Goal: Information Seeking & Learning: Learn about a topic

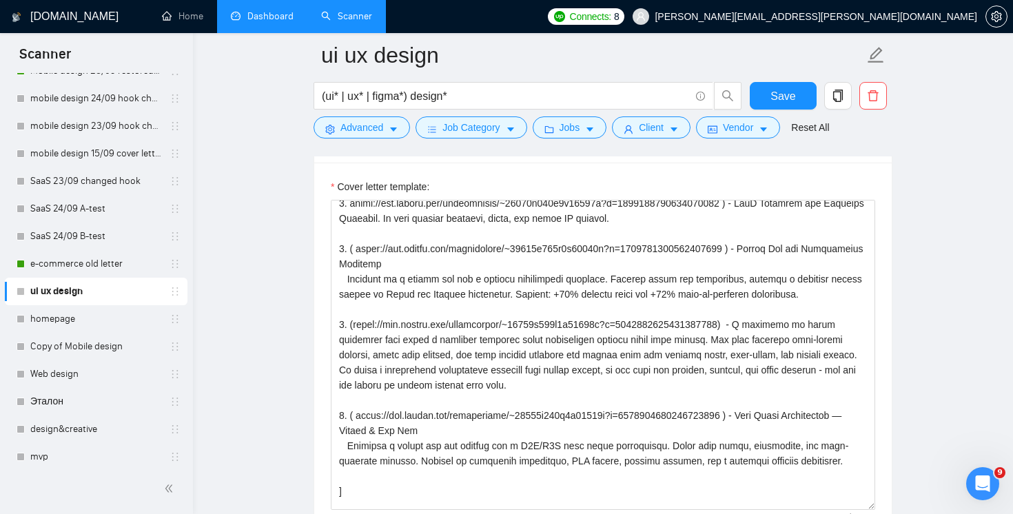
click at [284, 22] on link "Dashboard" at bounding box center [262, 16] width 63 height 12
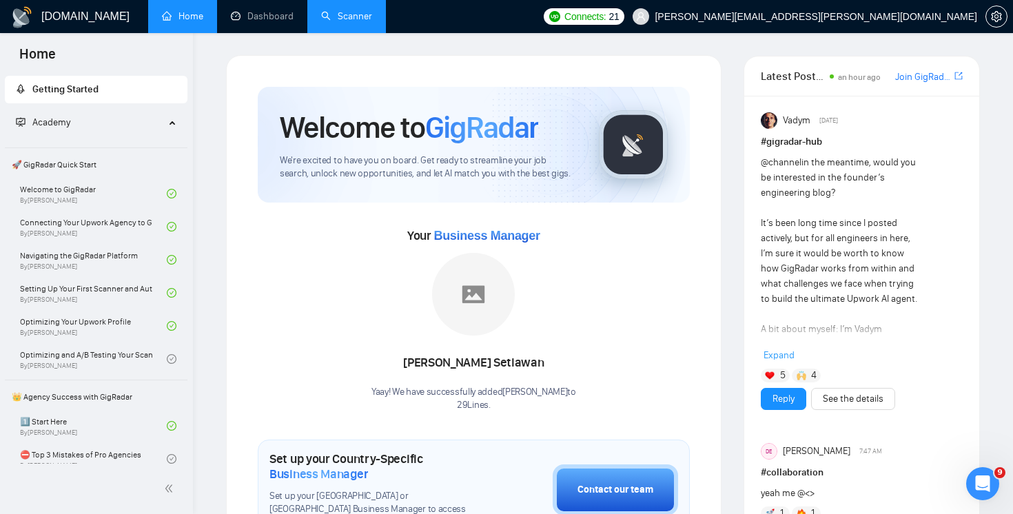
click at [326, 14] on link "Scanner" at bounding box center [346, 16] width 51 height 12
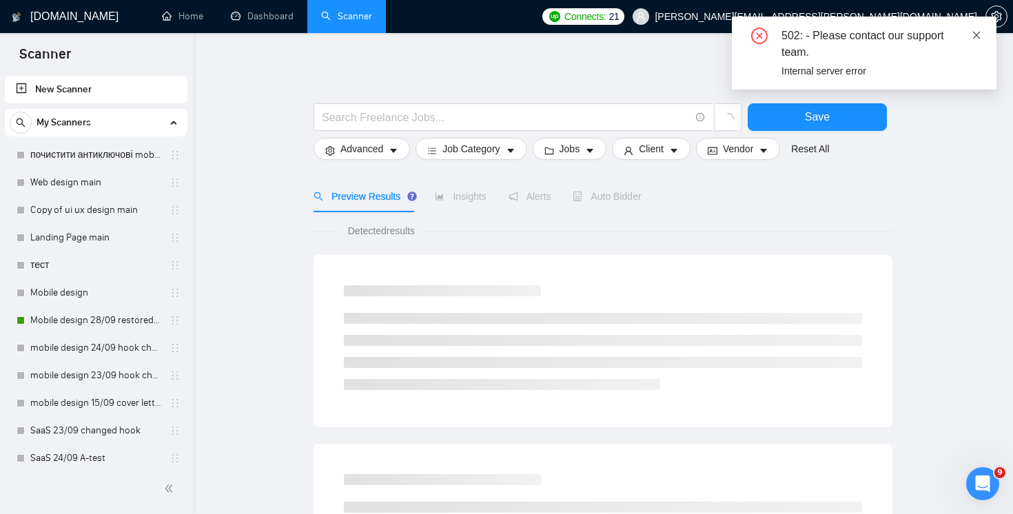
click at [977, 28] on link at bounding box center [977, 35] width 10 height 15
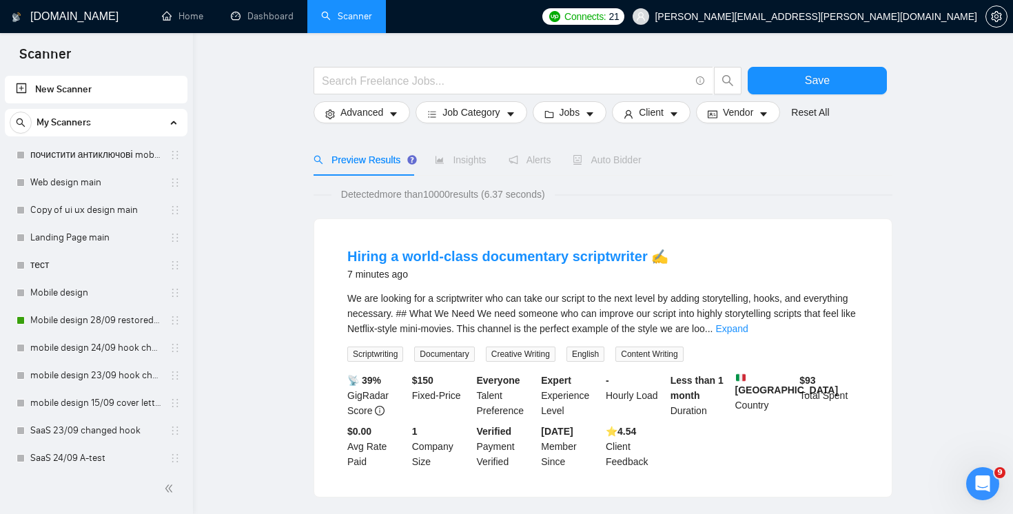
scroll to position [51, 0]
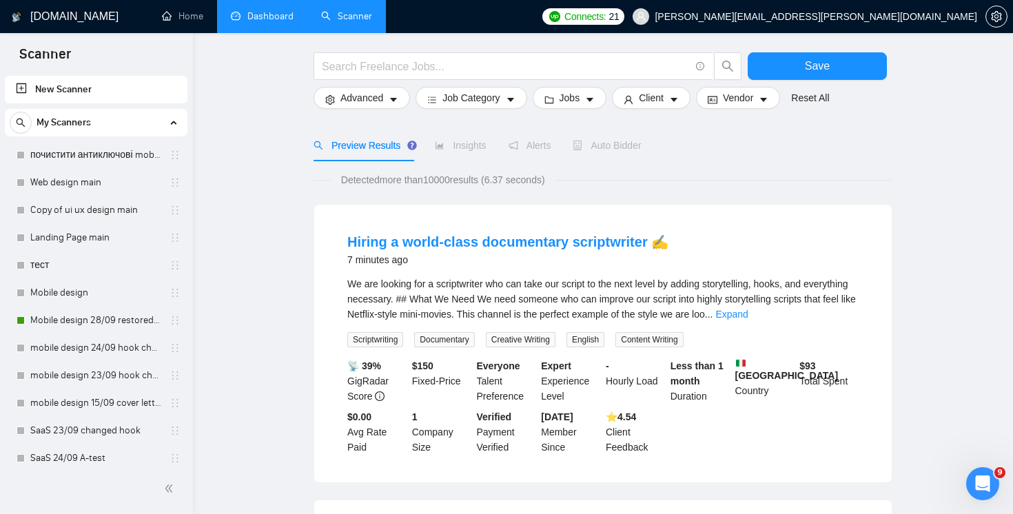
click at [285, 10] on link "Dashboard" at bounding box center [262, 16] width 63 height 12
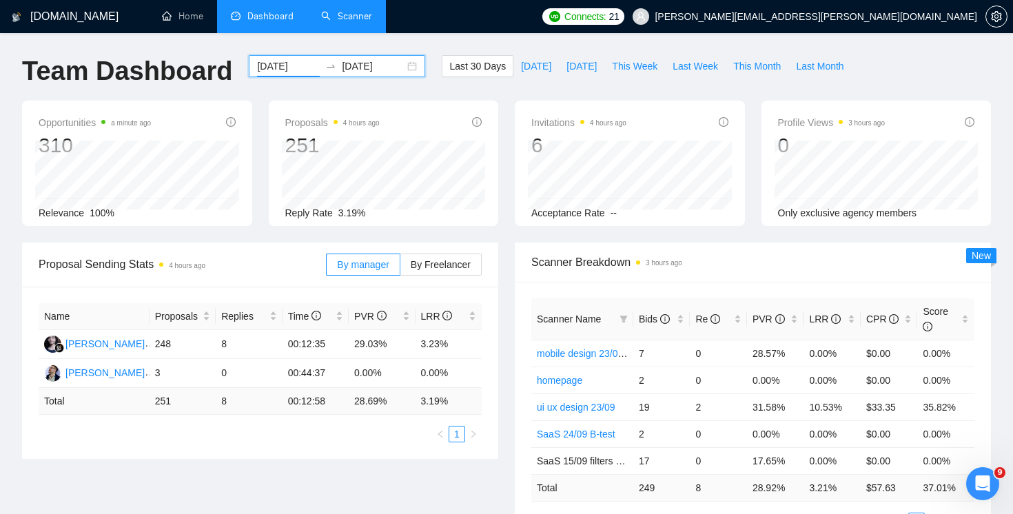
click at [267, 68] on input "2025-08-30" at bounding box center [288, 66] width 63 height 15
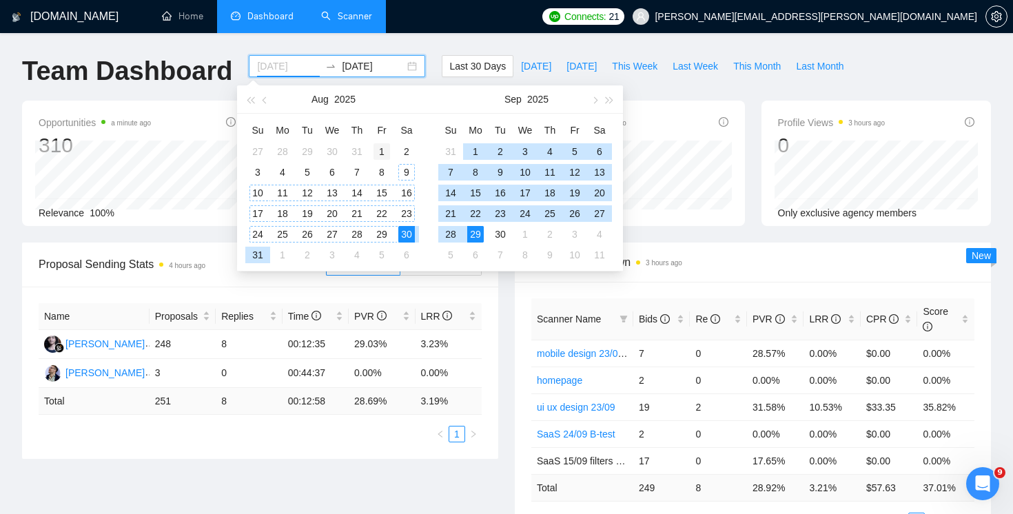
type input "2025-08-01"
click at [382, 152] on div "1" at bounding box center [382, 151] width 17 height 17
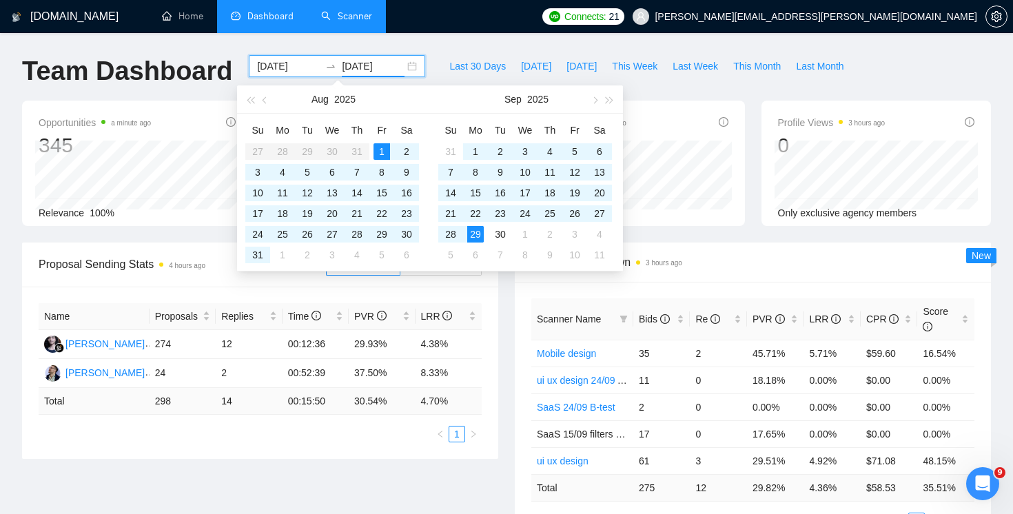
click at [518, 339] on div "Scanner Name Bids Re PVR LRR CPR Score Mobile design 35 2 45.71% 5.71% $59.60 1…" at bounding box center [753, 414] width 476 height 264
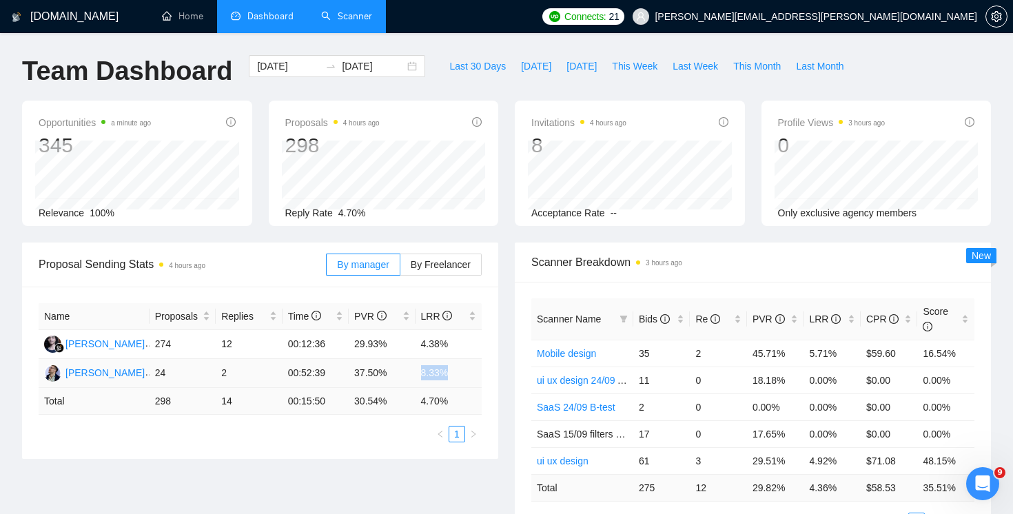
drag, startPoint x: 416, startPoint y: 372, endPoint x: 467, endPoint y: 375, distance: 51.1
click at [467, 375] on td "8.33%" at bounding box center [449, 373] width 67 height 29
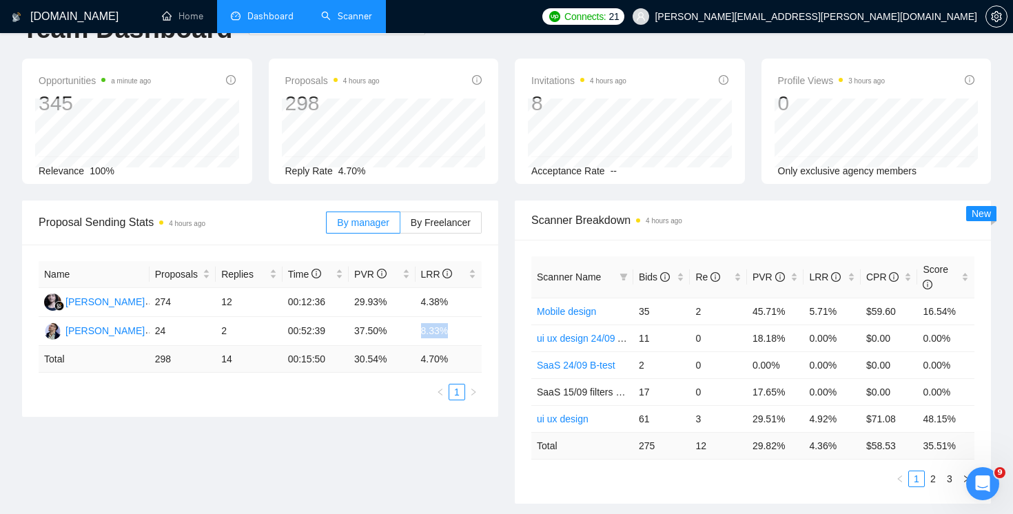
scroll to position [43, 0]
click at [384, 390] on ul "1" at bounding box center [260, 391] width 443 height 17
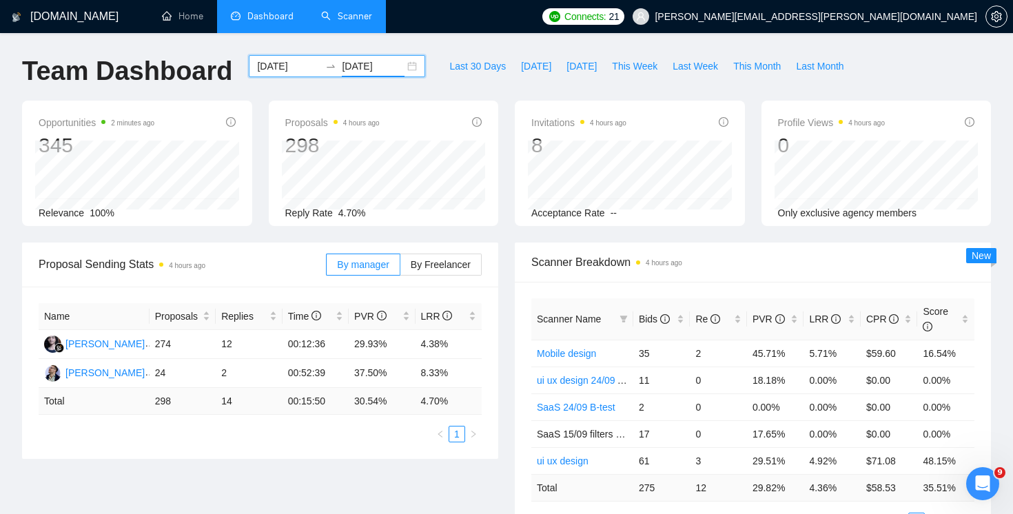
click at [349, 67] on input "2025-09-29" at bounding box center [373, 66] width 63 height 15
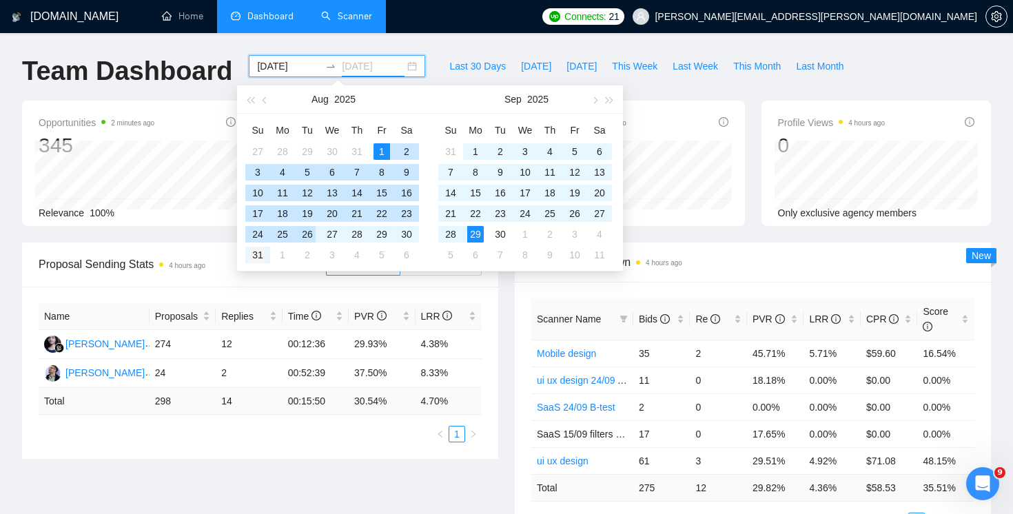
type input "2025-08-31"
click at [256, 252] on div "31" at bounding box center [258, 255] width 17 height 17
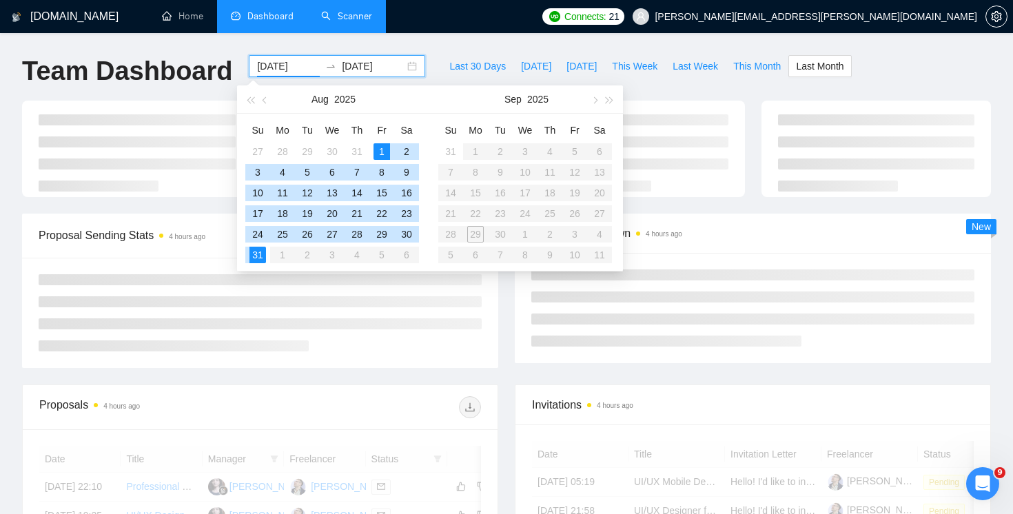
type input "2025-08-01"
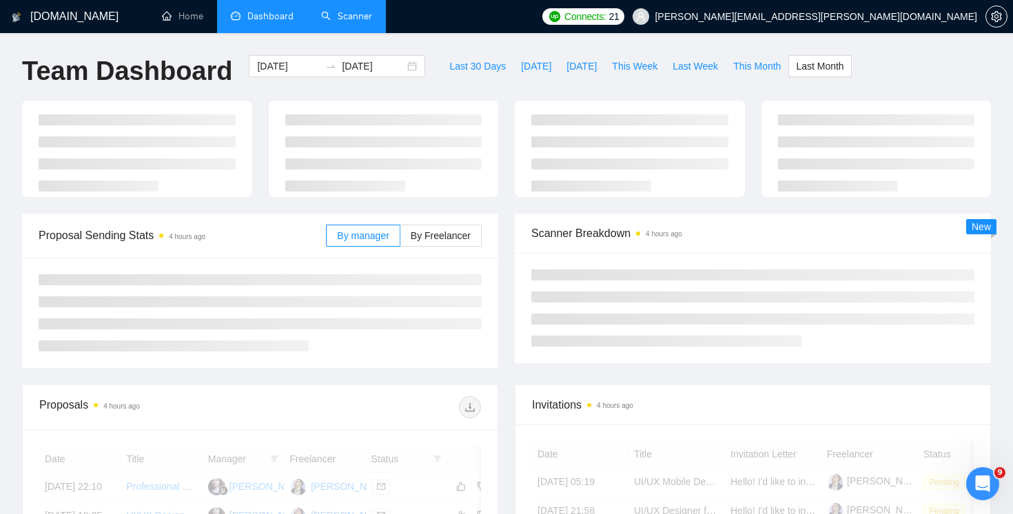
click at [497, 321] on div at bounding box center [260, 313] width 476 height 110
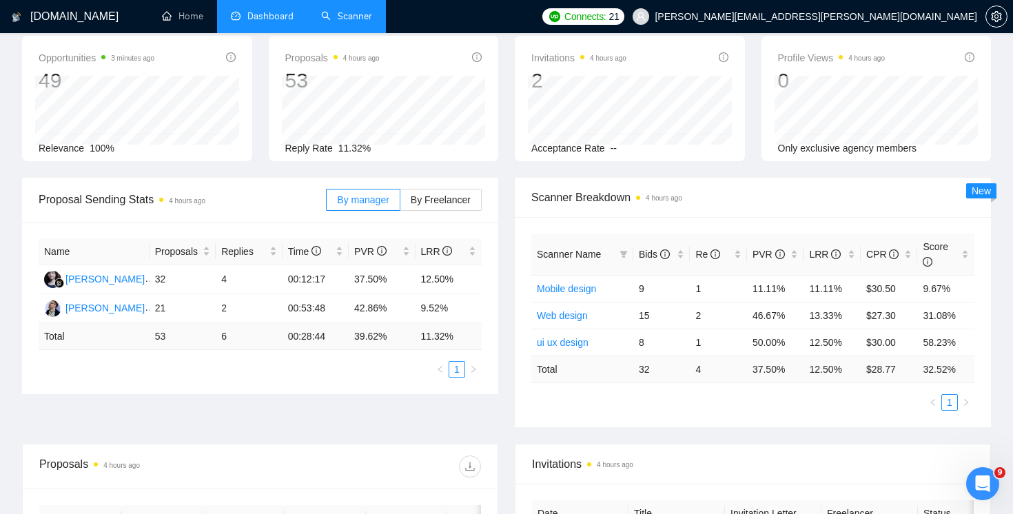
scroll to position [63, 0]
drag, startPoint x: 154, startPoint y: 308, endPoint x: 252, endPoint y: 313, distance: 98.0
click at [252, 313] on tr "Yurii Honcharov 21 2 00:53:48 42.86% 9.52%" at bounding box center [260, 310] width 443 height 29
drag, startPoint x: 638, startPoint y: 370, endPoint x: 715, endPoint y: 371, distance: 76.5
click at [715, 371] on tr "Total 32 4 37.50 % 12.50 % $ 28.77 32.52 %" at bounding box center [752, 370] width 443 height 27
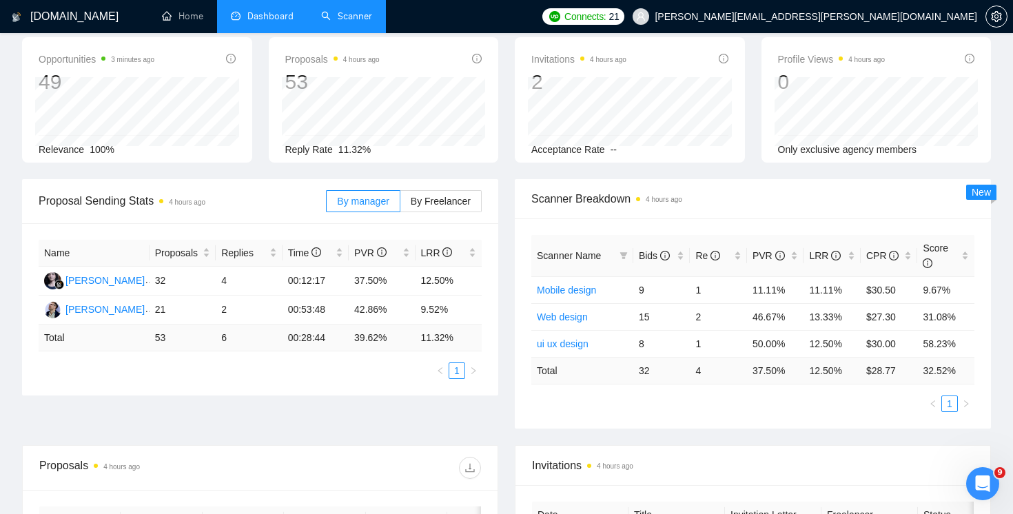
click at [769, 419] on div "Scanner Name Bids Re PVR LRR CPR Score Mobile design 9 1 11.11% 11.11% $30.50 9…" at bounding box center [753, 324] width 476 height 210
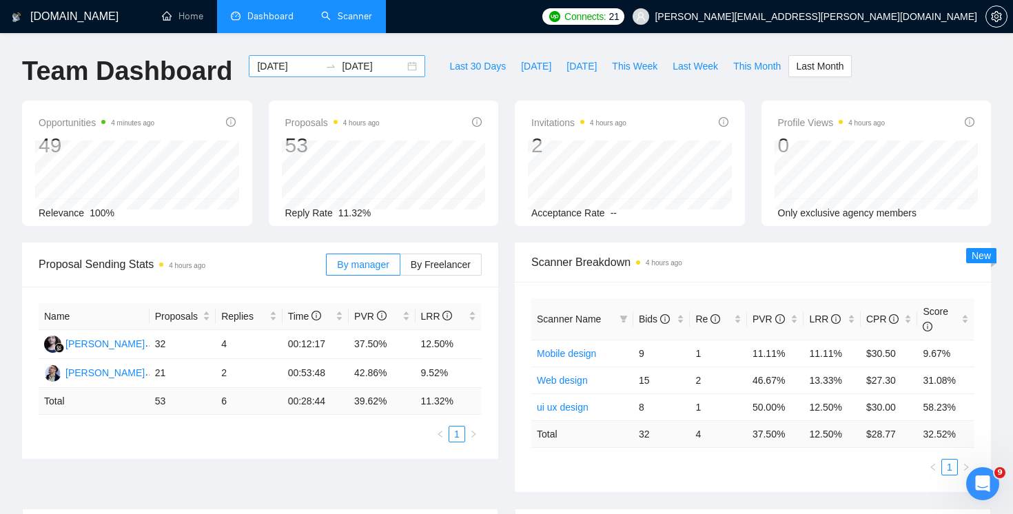
click at [350, 65] on input "2025-08-31" at bounding box center [373, 66] width 63 height 15
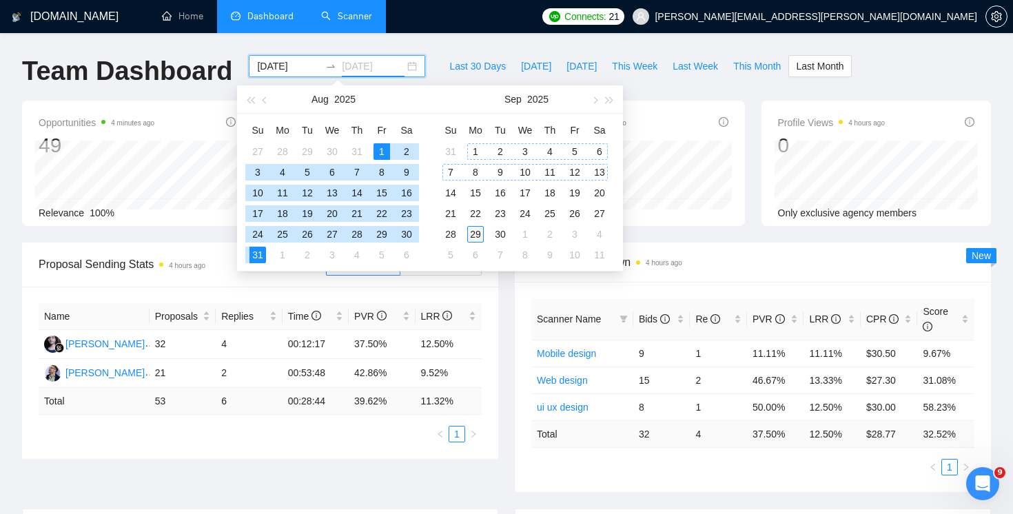
type input "2025-09-29"
click at [476, 234] on div "29" at bounding box center [475, 234] width 17 height 17
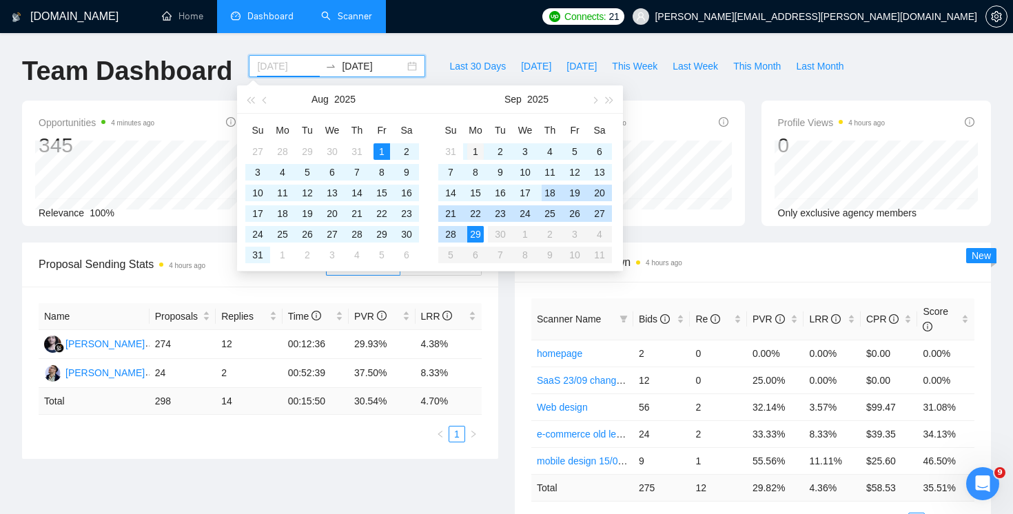
type input "2025-09-01"
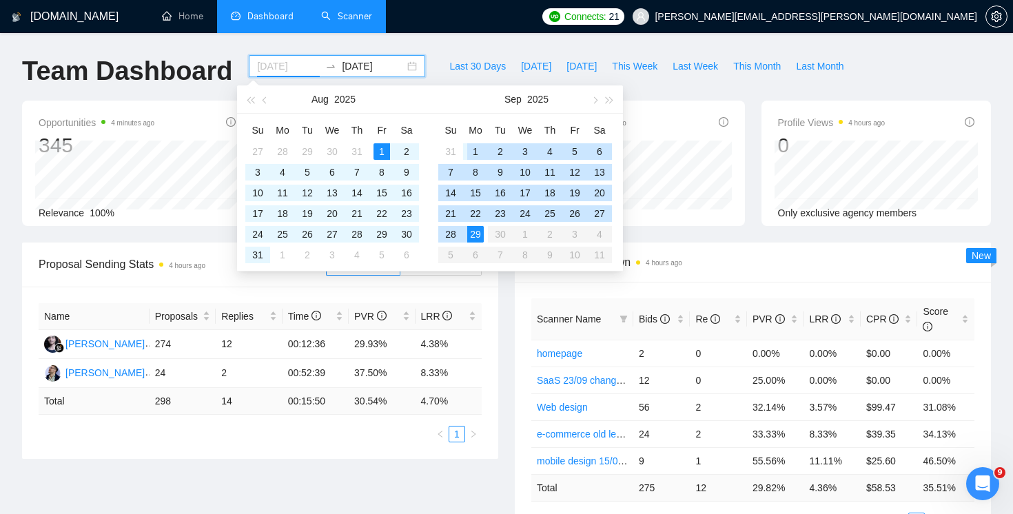
click at [471, 143] on div "1" at bounding box center [475, 151] width 17 height 17
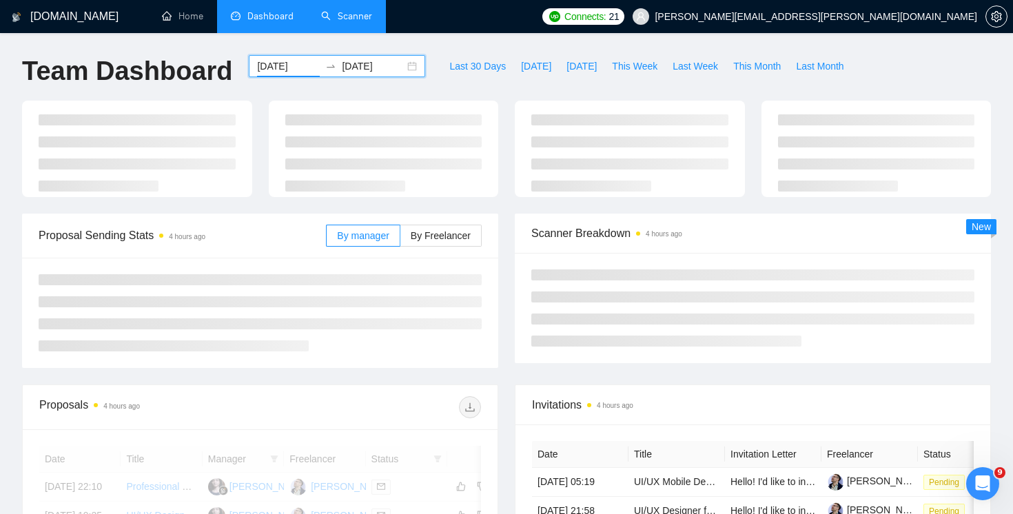
scroll to position [187, 0]
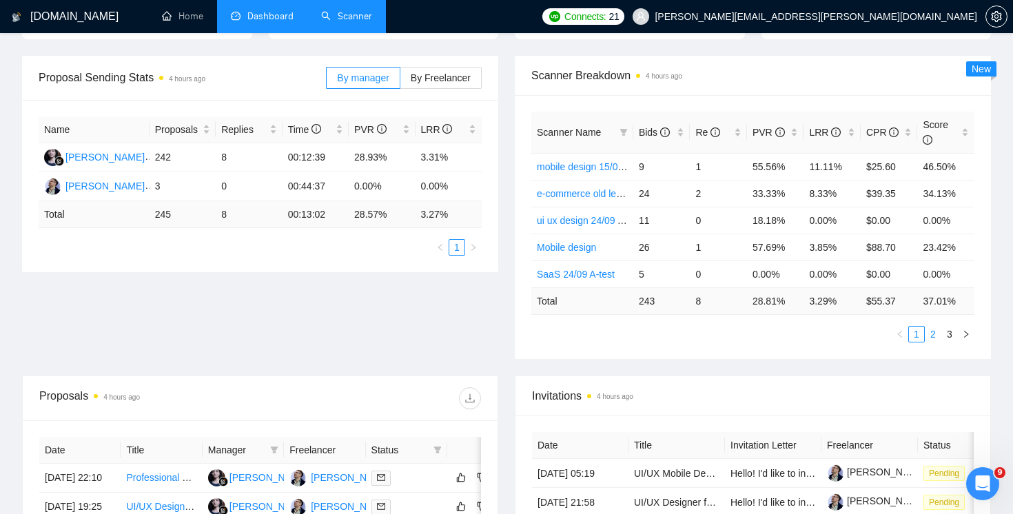
click at [935, 335] on link "2" at bounding box center [933, 334] width 15 height 15
click at [949, 335] on link "3" at bounding box center [949, 334] width 15 height 15
click at [935, 336] on link "2" at bounding box center [933, 334] width 15 height 15
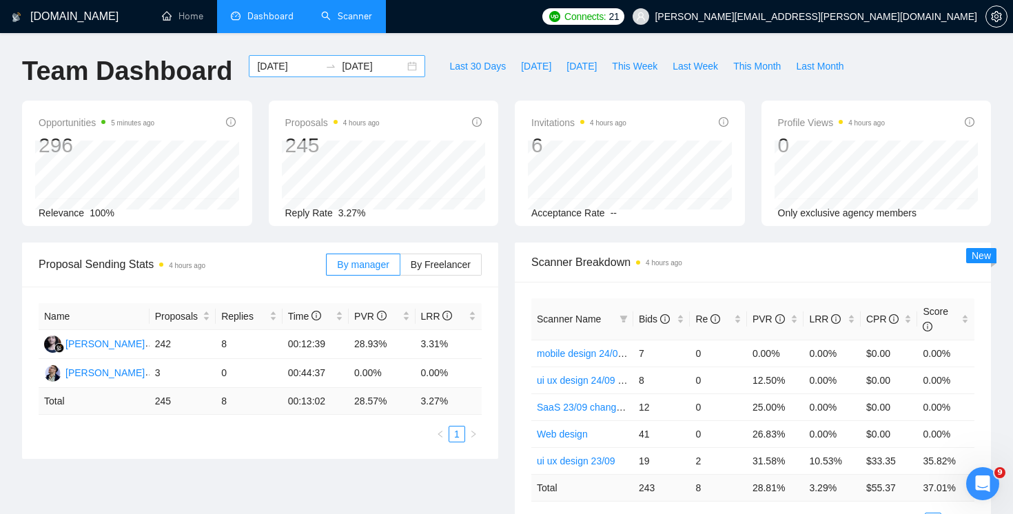
click at [357, 72] on input "2025-09-29" at bounding box center [373, 66] width 63 height 15
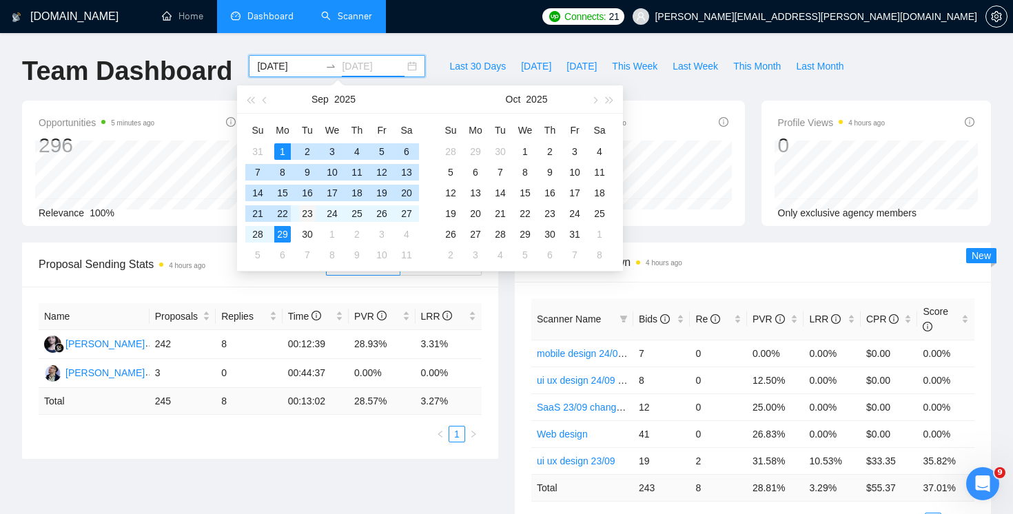
type input "2025-09-23"
click at [303, 216] on div "23" at bounding box center [307, 213] width 17 height 17
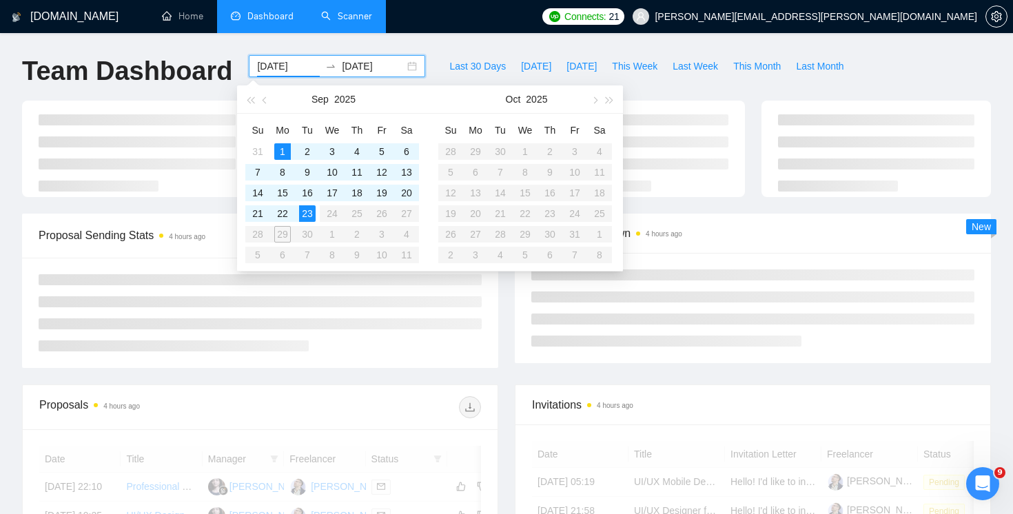
click at [508, 355] on div "Scanner Breakdown 4 hours ago New" at bounding box center [753, 289] width 493 height 150
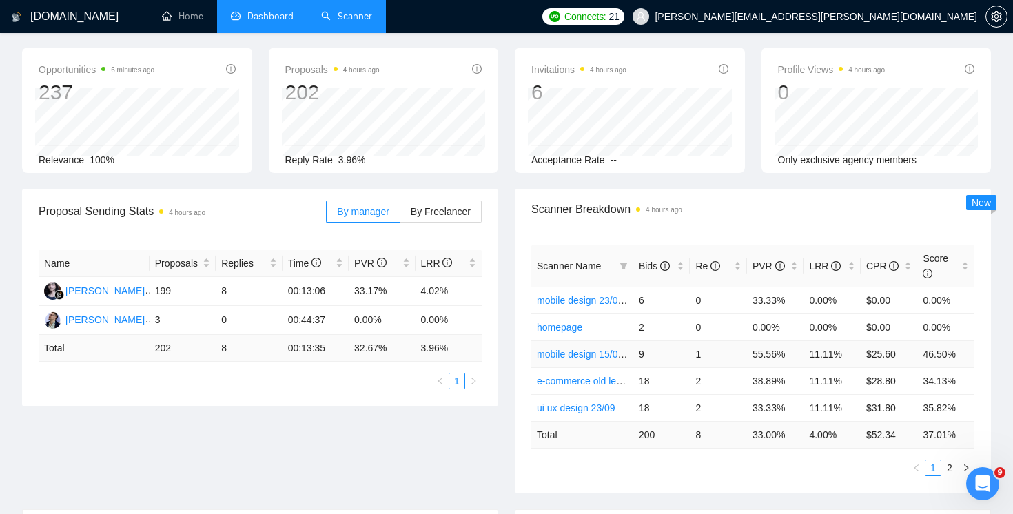
scroll to position [158, 0]
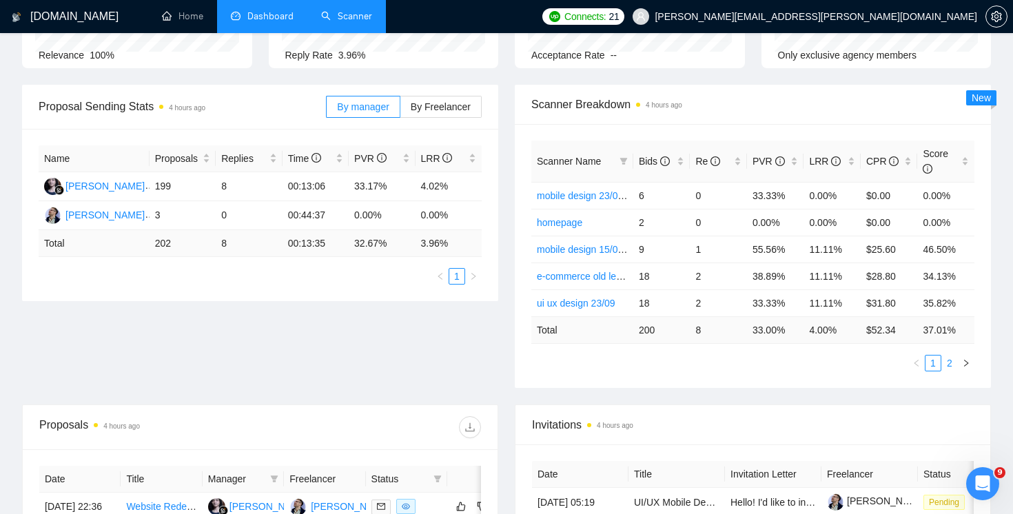
click at [949, 364] on link "2" at bounding box center [949, 363] width 15 height 15
click at [830, 392] on div "Proposal Sending Stats 4 hours ago By manager By Freelancer Name Proposals Repl…" at bounding box center [507, 245] width 986 height 320
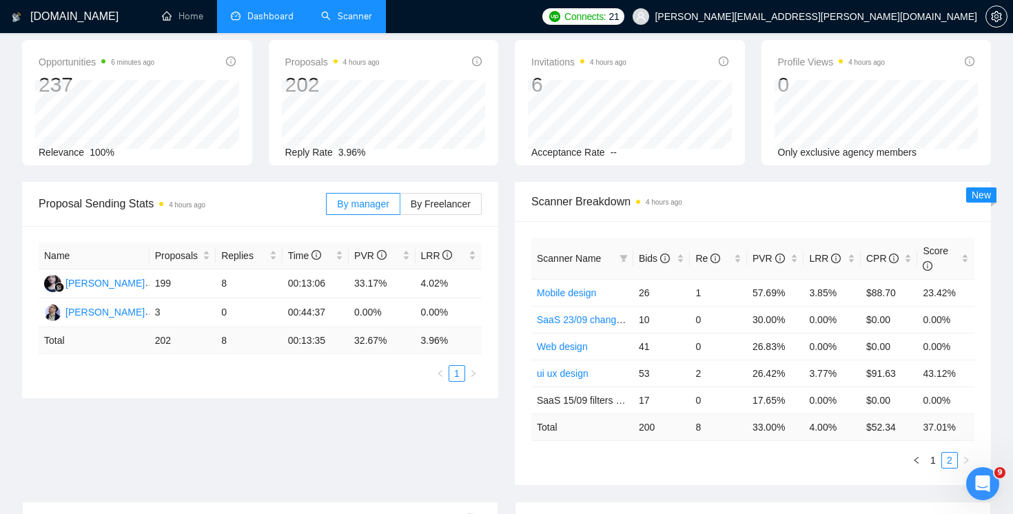
scroll to position [0, 0]
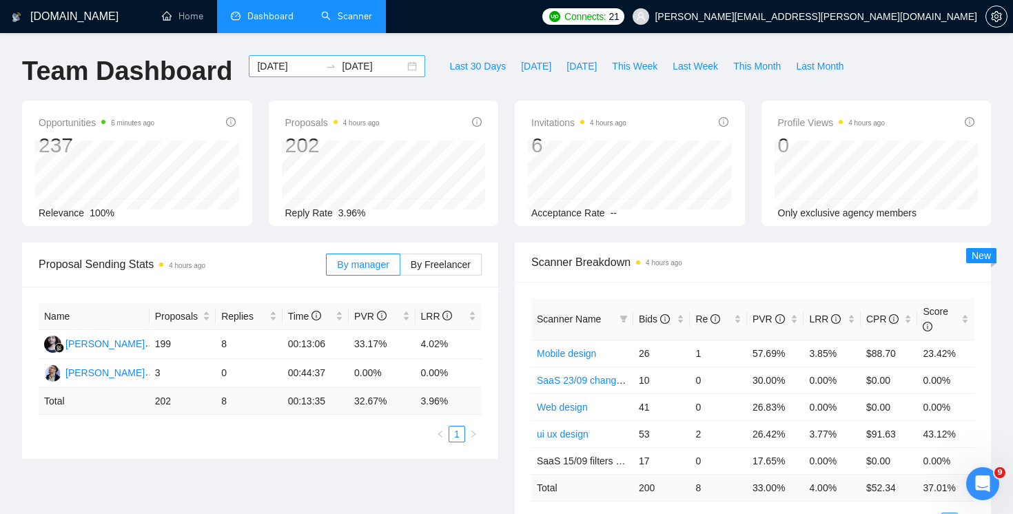
click at [261, 67] on input "2025-09-01" at bounding box center [288, 66] width 63 height 15
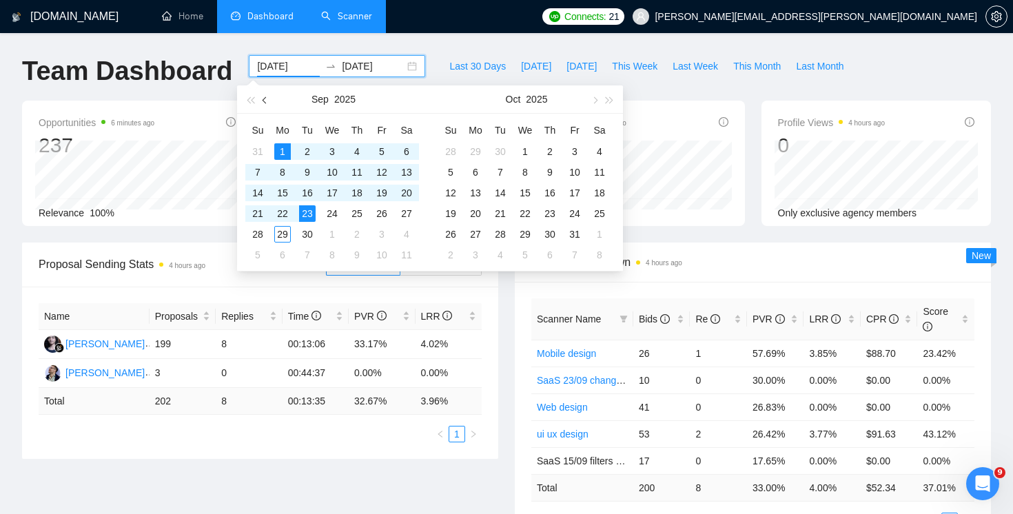
click at [265, 101] on span "button" at bounding box center [266, 100] width 7 height 7
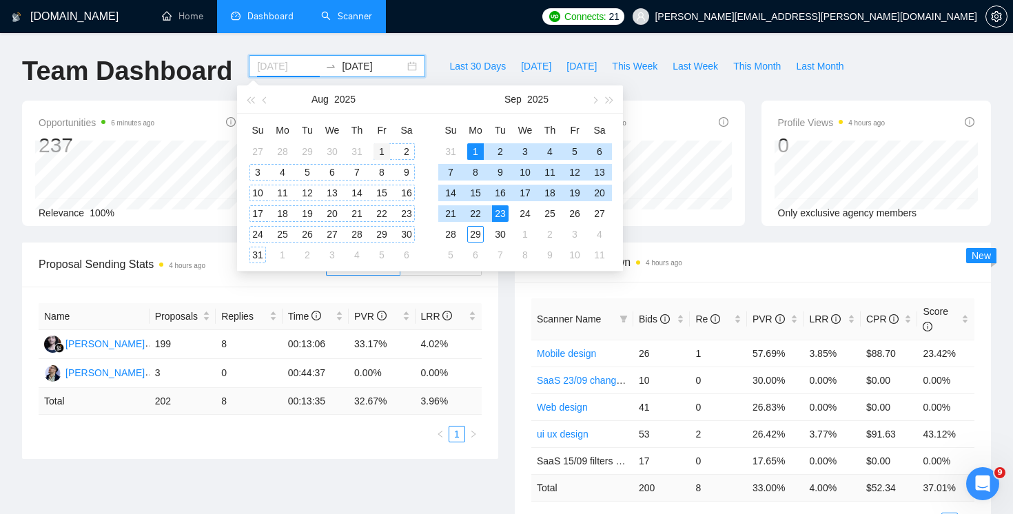
type input "2025-08-01"
click at [379, 156] on div "1" at bounding box center [382, 151] width 17 height 17
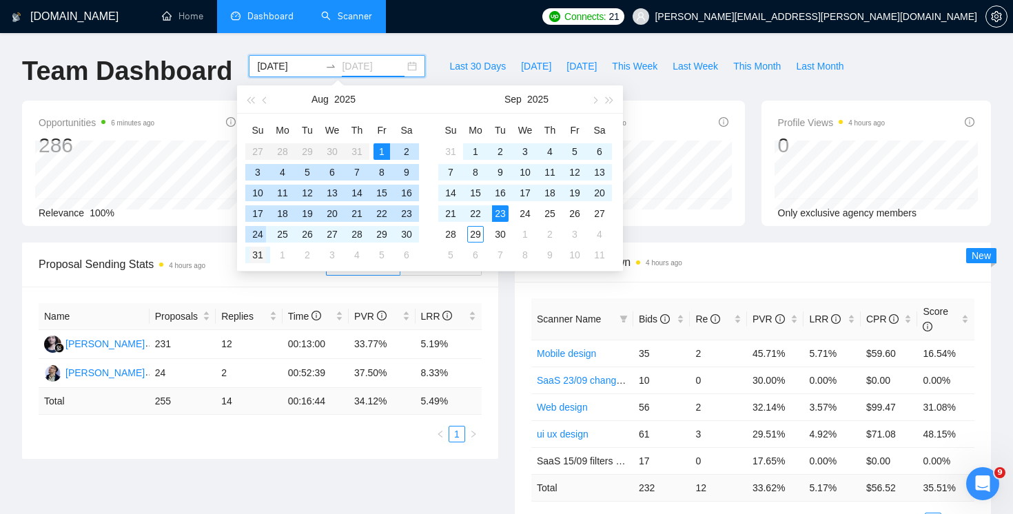
type input "2025-08-31"
click at [262, 254] on div "31" at bounding box center [258, 255] width 17 height 17
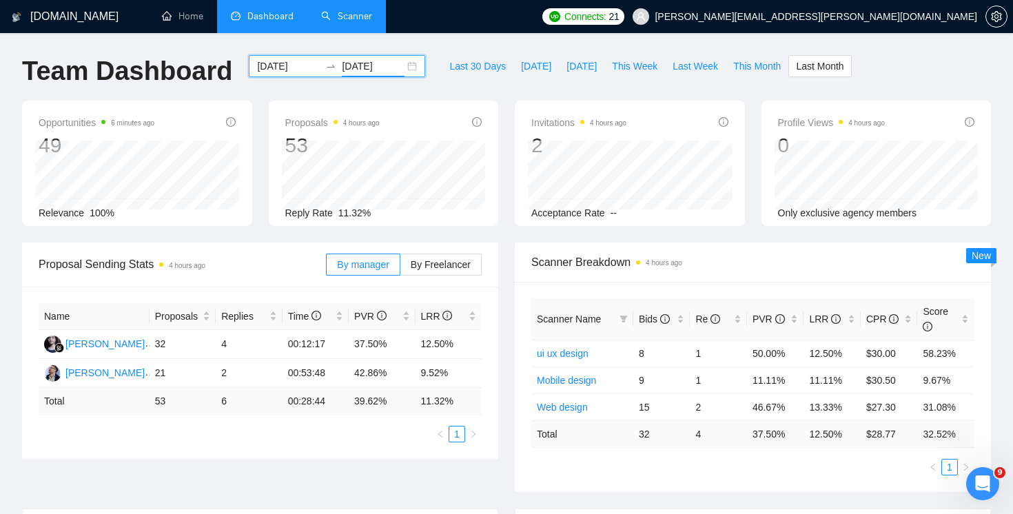
click at [265, 72] on input "2025-08-01" at bounding box center [288, 66] width 63 height 15
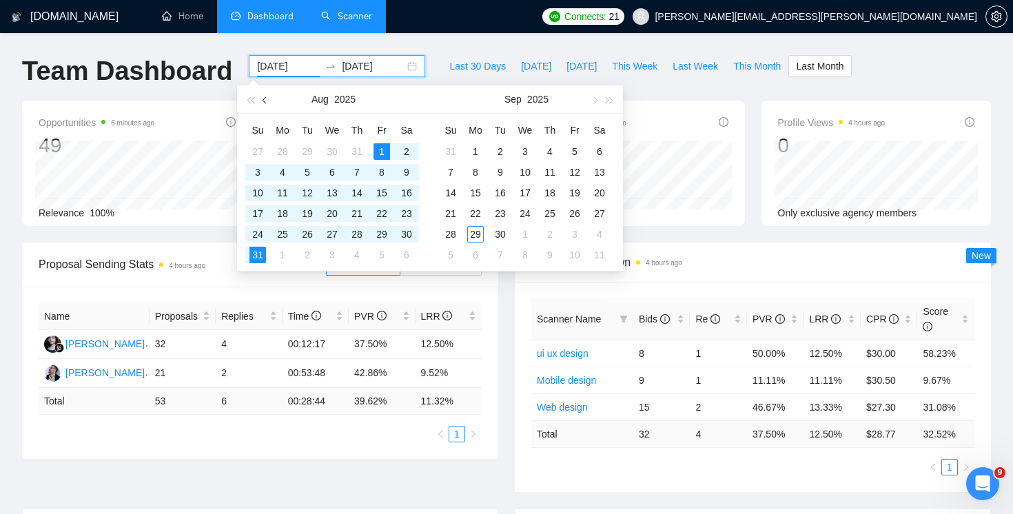
click at [258, 101] on button "button" at bounding box center [265, 99] width 15 height 28
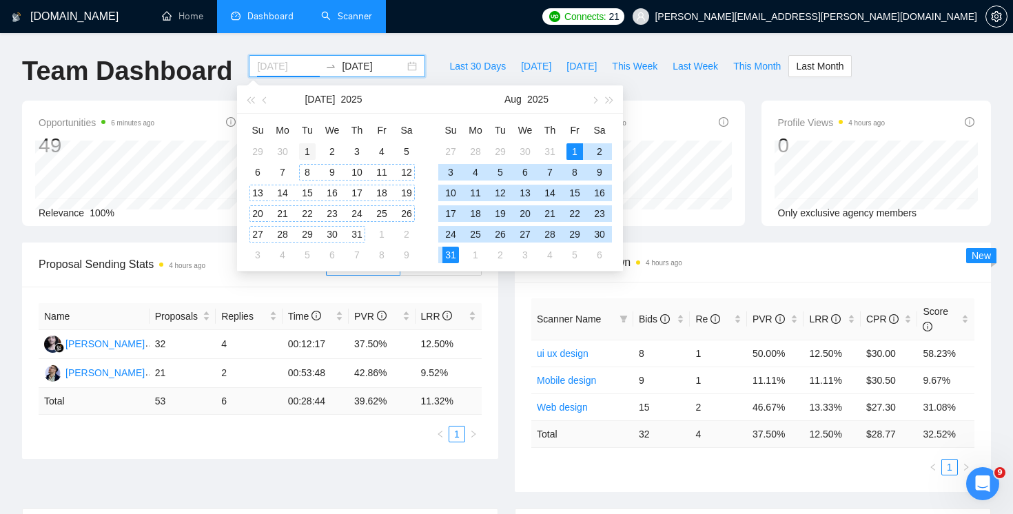
type input "2025-07-01"
click at [306, 152] on div "1" at bounding box center [307, 151] width 17 height 17
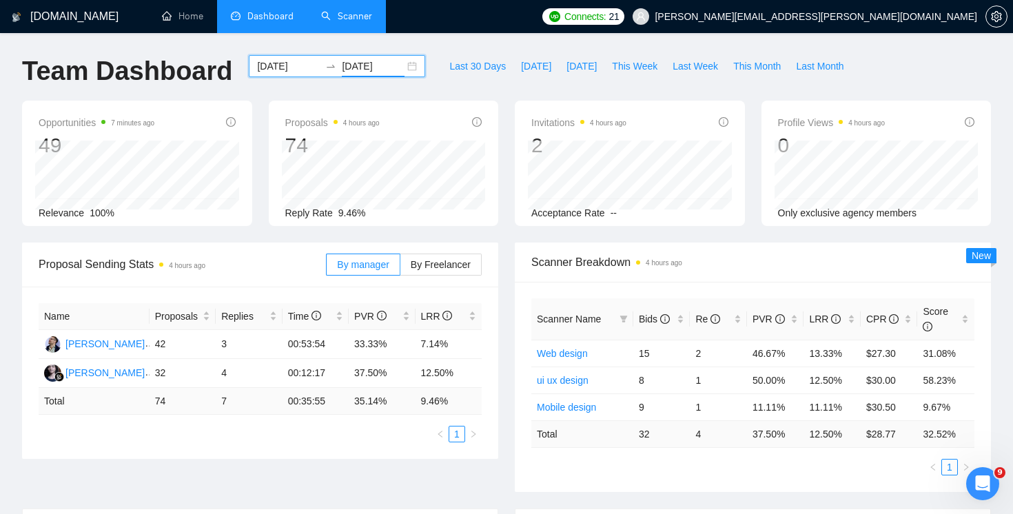
click at [438, 447] on div "Name Proposals Replies Time PVR LRR Yurii Honcharov 42 3 00:53:54 33.33% 7.14% …" at bounding box center [260, 373] width 476 height 172
click at [372, 67] on input "2025-08-31" at bounding box center [373, 66] width 63 height 15
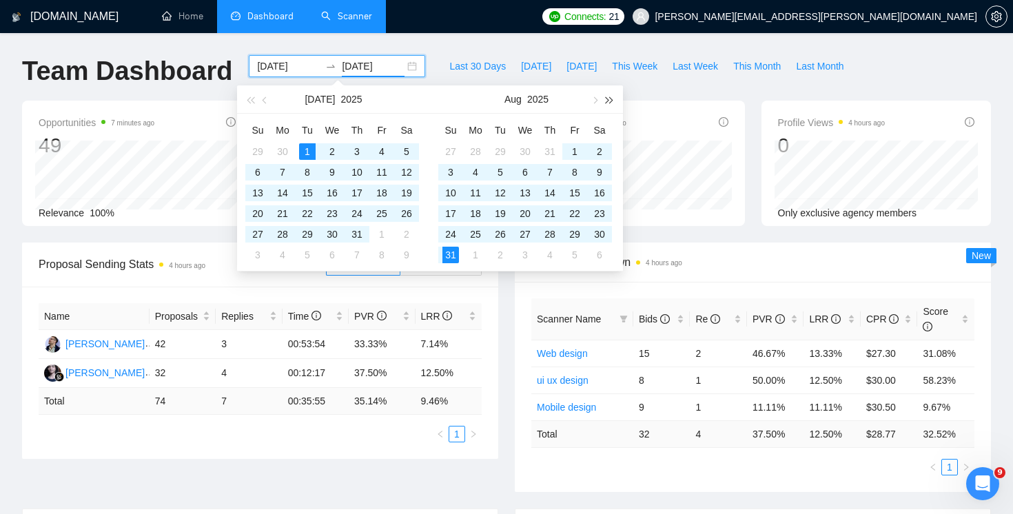
click at [611, 101] on span "button" at bounding box center [610, 100] width 7 height 7
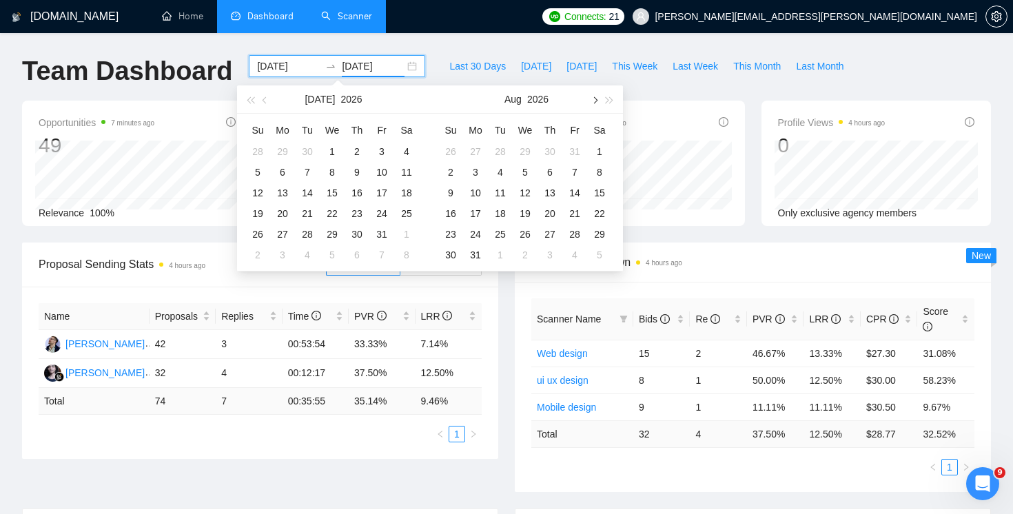
click at [594, 104] on button "button" at bounding box center [594, 99] width 15 height 28
click at [251, 100] on span "button" at bounding box center [250, 100] width 7 height 7
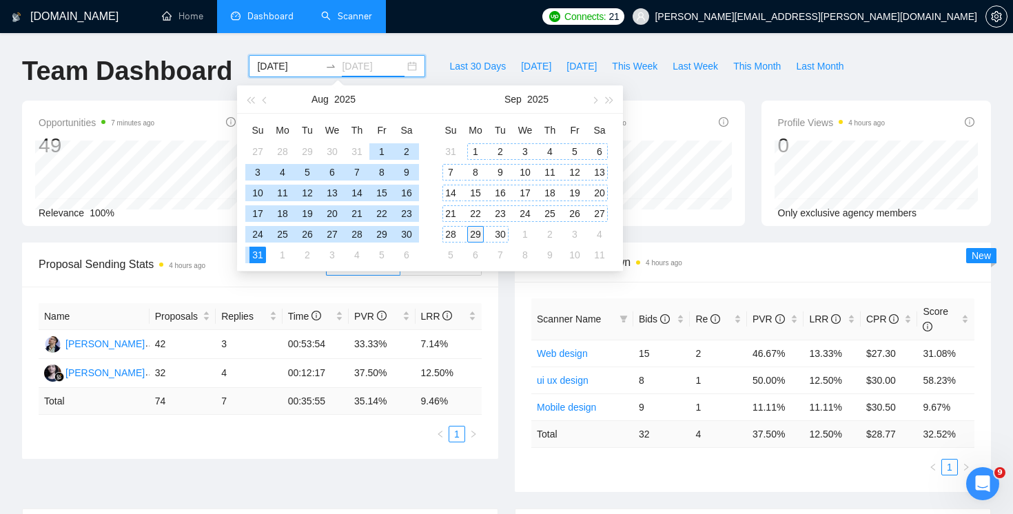
type input "2025-09-29"
click at [476, 235] on div "29" at bounding box center [475, 234] width 17 height 17
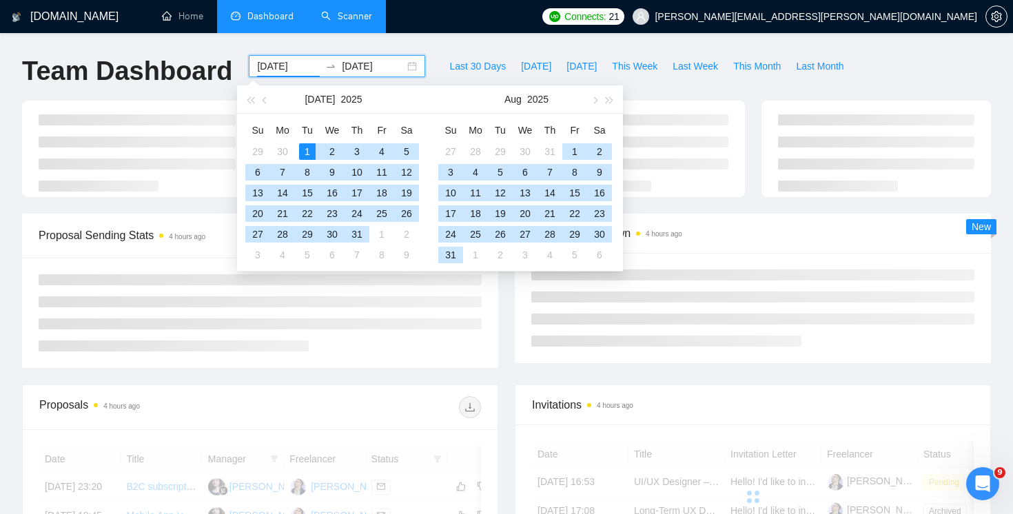
type input "2025-07-01"
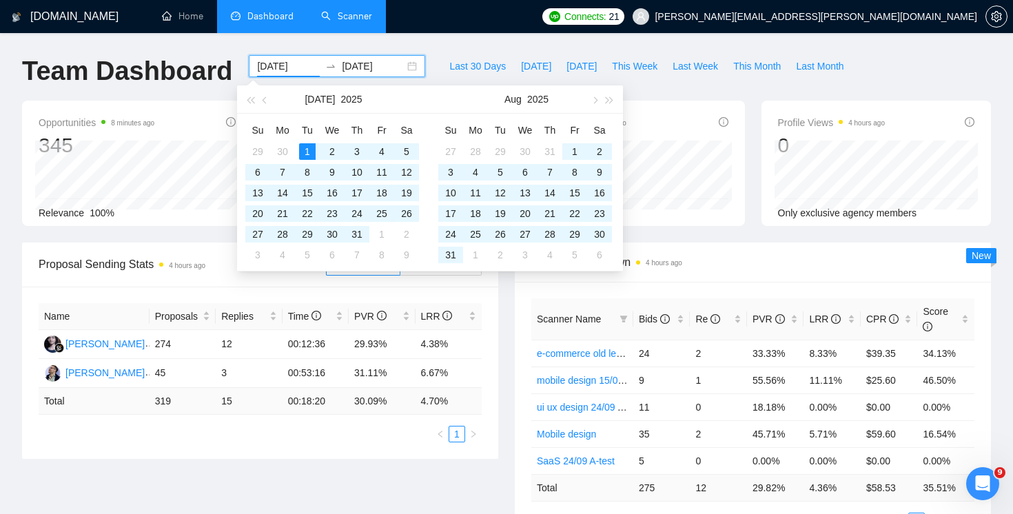
click at [505, 367] on div "Proposal Sending Stats 4 hours ago By manager By Freelancer Name Proposals Repl…" at bounding box center [260, 351] width 493 height 216
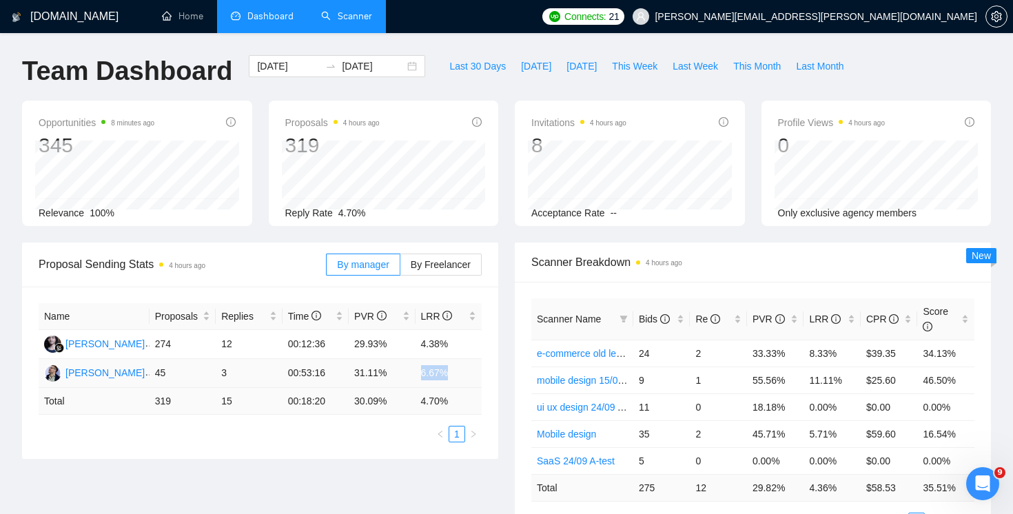
drag, startPoint x: 416, startPoint y: 374, endPoint x: 467, endPoint y: 374, distance: 51.0
click at [467, 374] on td "6.67%" at bounding box center [449, 373] width 67 height 29
click at [332, 426] on ul "1" at bounding box center [260, 434] width 443 height 17
click at [400, 376] on td "31.11%" at bounding box center [382, 373] width 66 height 29
click at [94, 372] on div "Yurii Honcharov" at bounding box center [104, 372] width 79 height 15
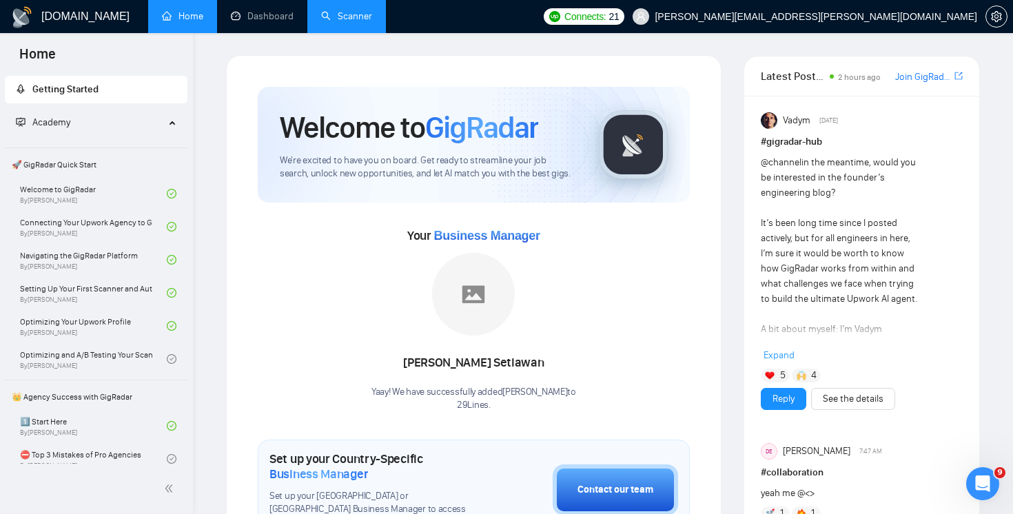
click at [358, 19] on link "Scanner" at bounding box center [346, 16] width 51 height 12
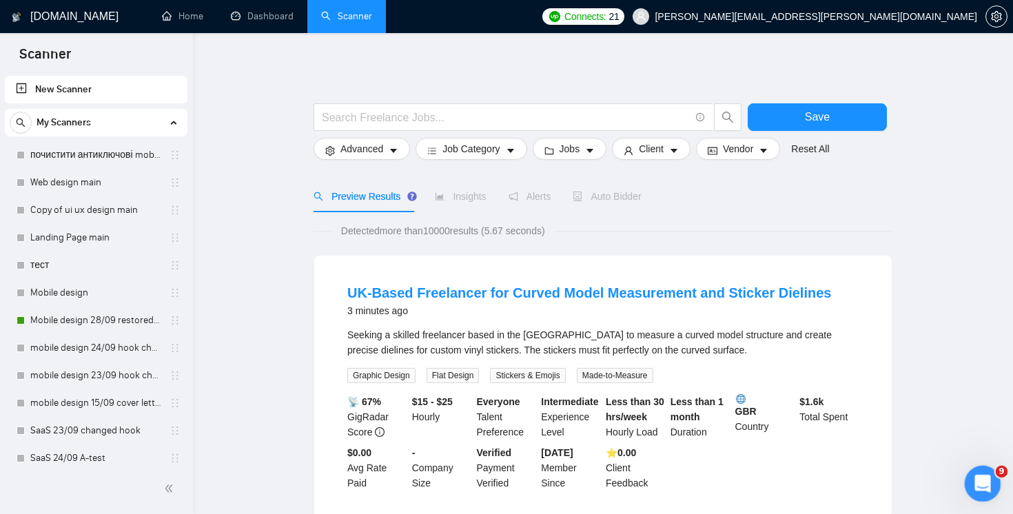
click at [973, 474] on div "Открыть службу сообщений Intercom" at bounding box center [980, 481] width 45 height 45
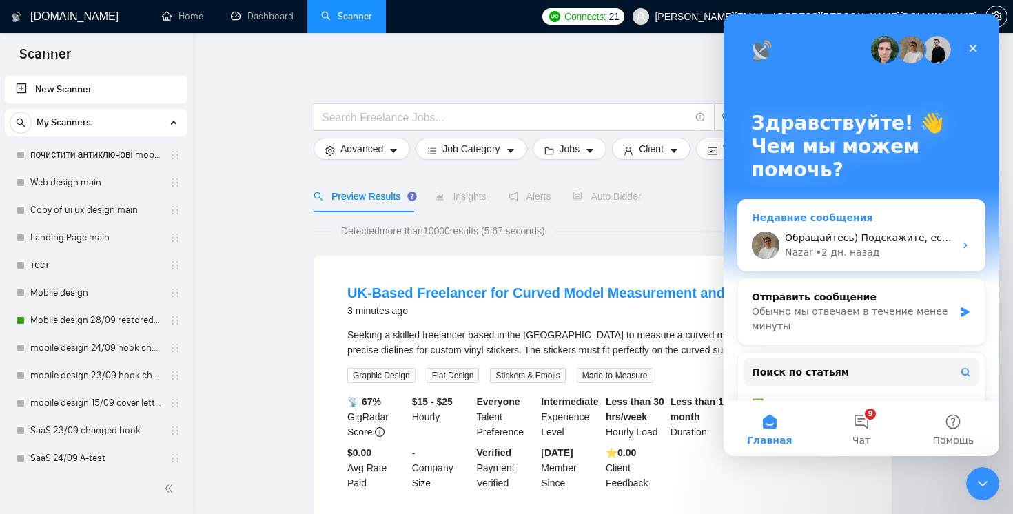
click at [875, 252] on div "Nazar • 2 дн. назад" at bounding box center [870, 252] width 170 height 14
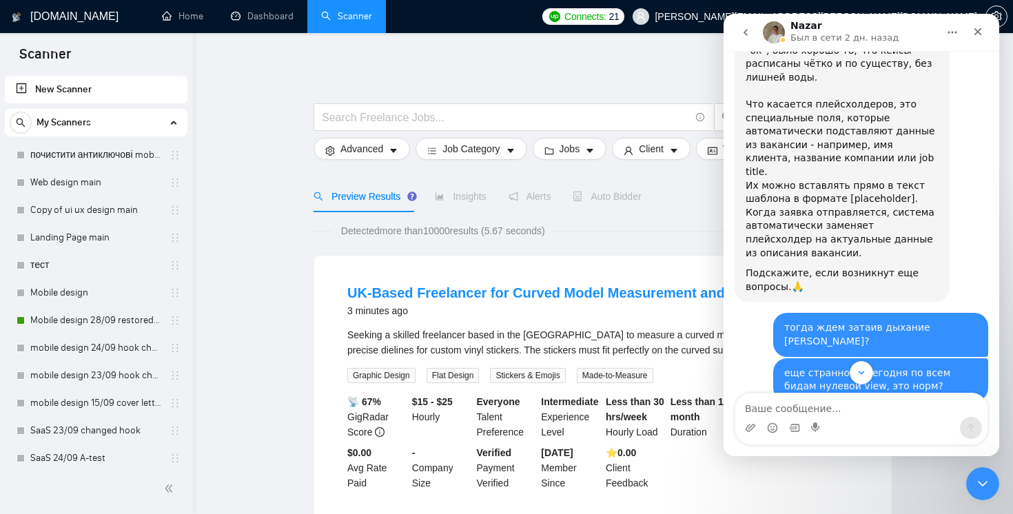
scroll to position [4186, 0]
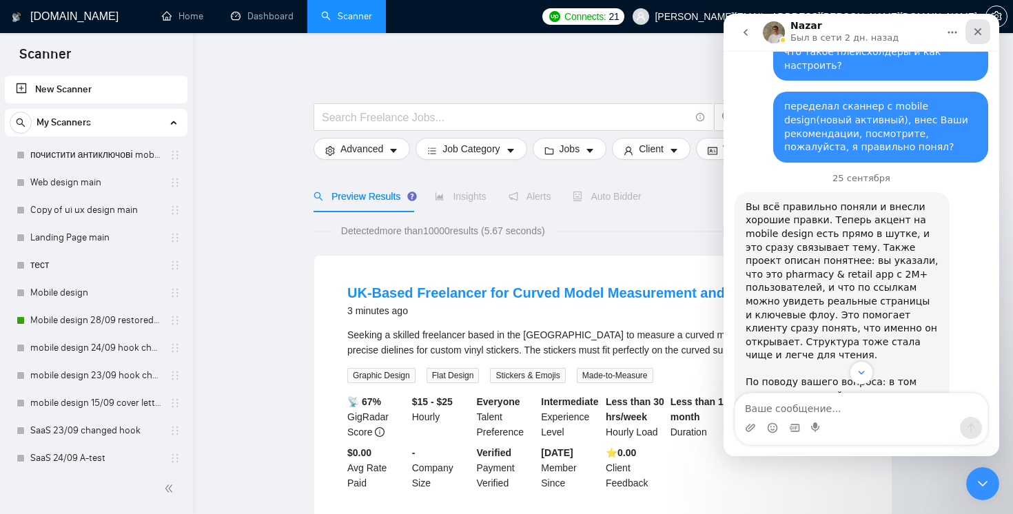
click at [982, 34] on icon "Закрыть" at bounding box center [978, 31] width 11 height 11
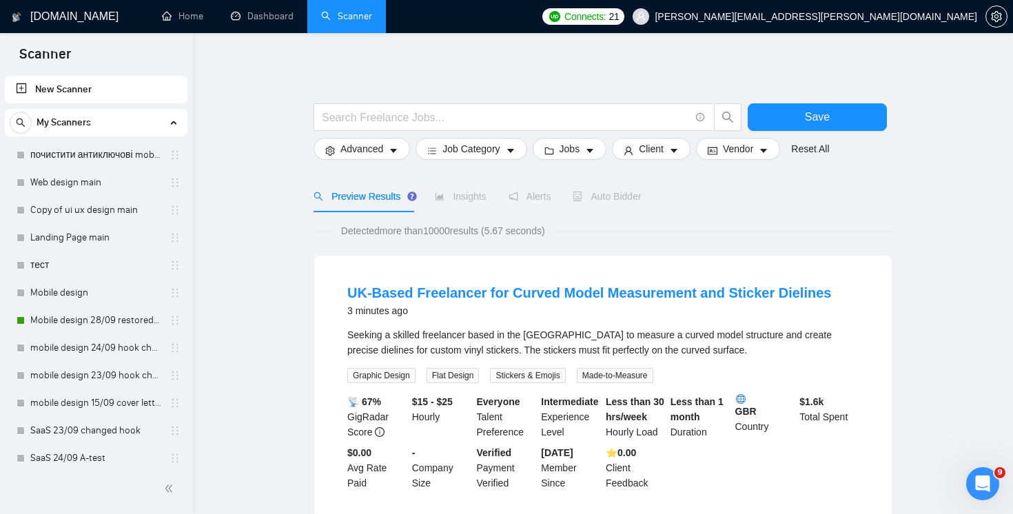
scroll to position [5264, 0]
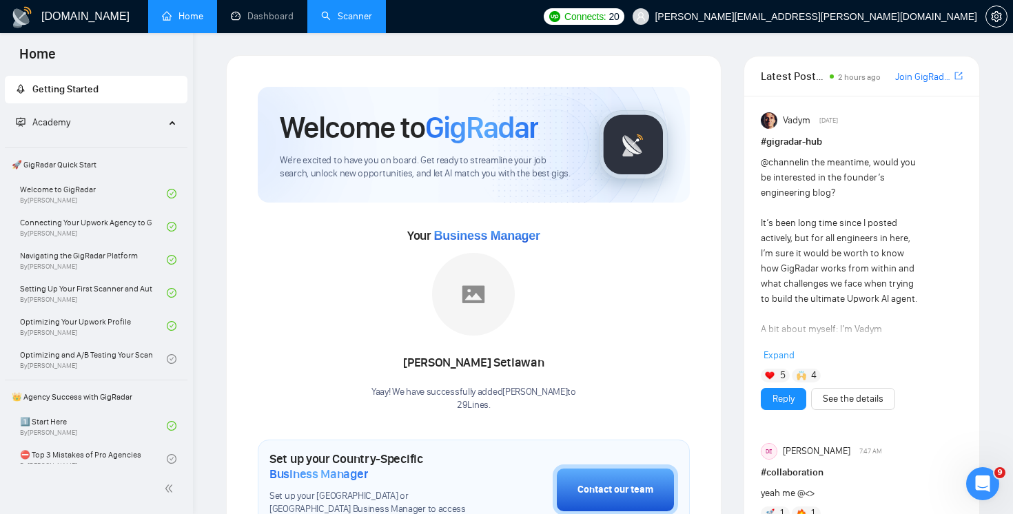
click at [340, 22] on link "Scanner" at bounding box center [346, 16] width 51 height 12
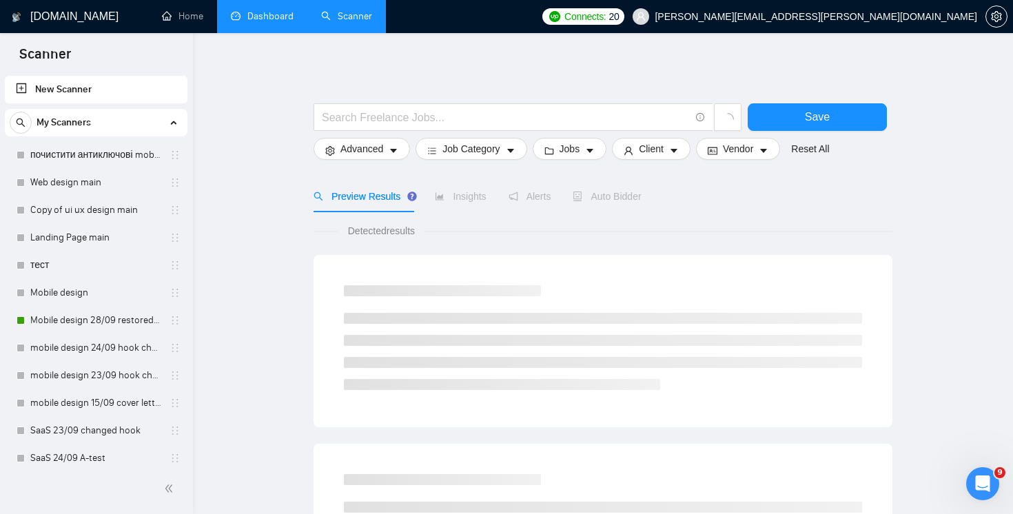
click at [257, 22] on link "Dashboard" at bounding box center [262, 16] width 63 height 12
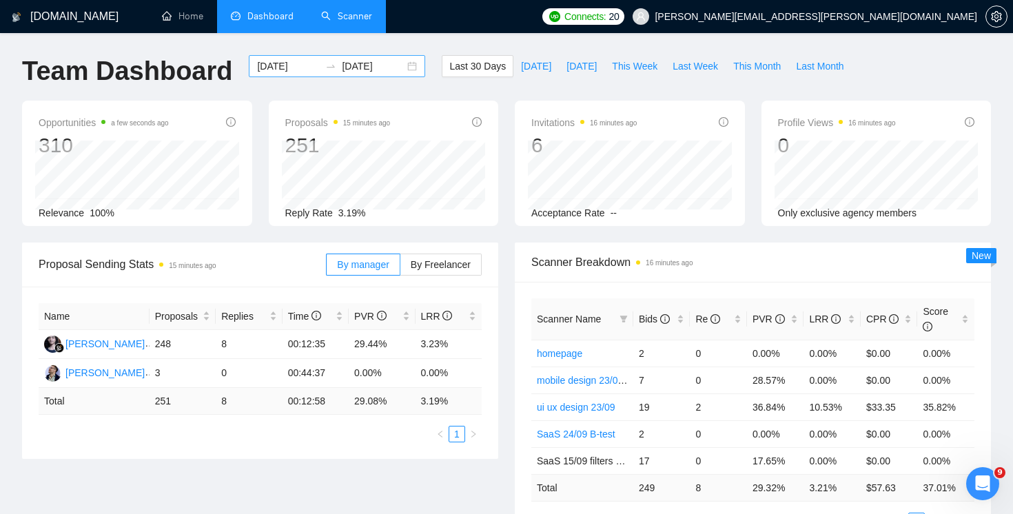
click at [282, 61] on input "2025-08-30" at bounding box center [288, 66] width 63 height 15
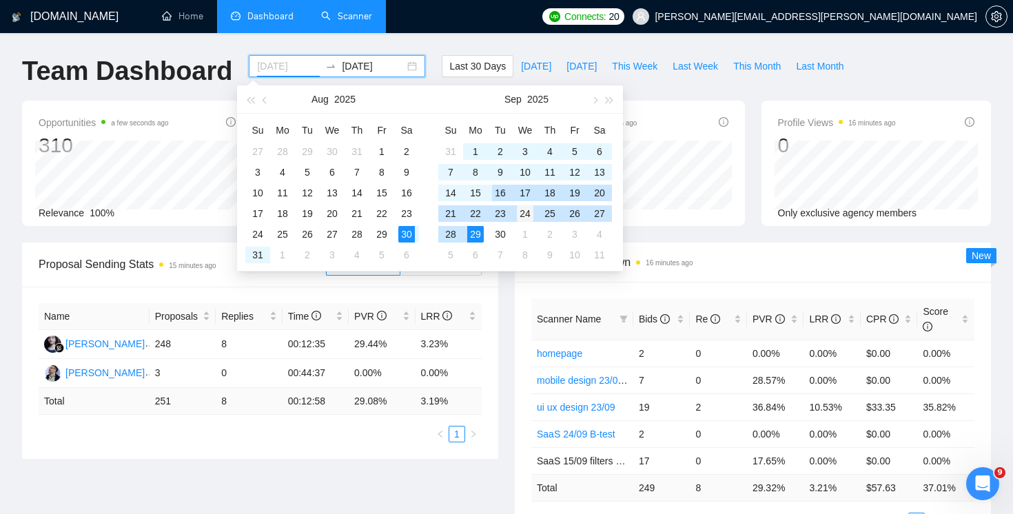
type input "2025-09-24"
click at [521, 209] on div "24" at bounding box center [525, 213] width 17 height 17
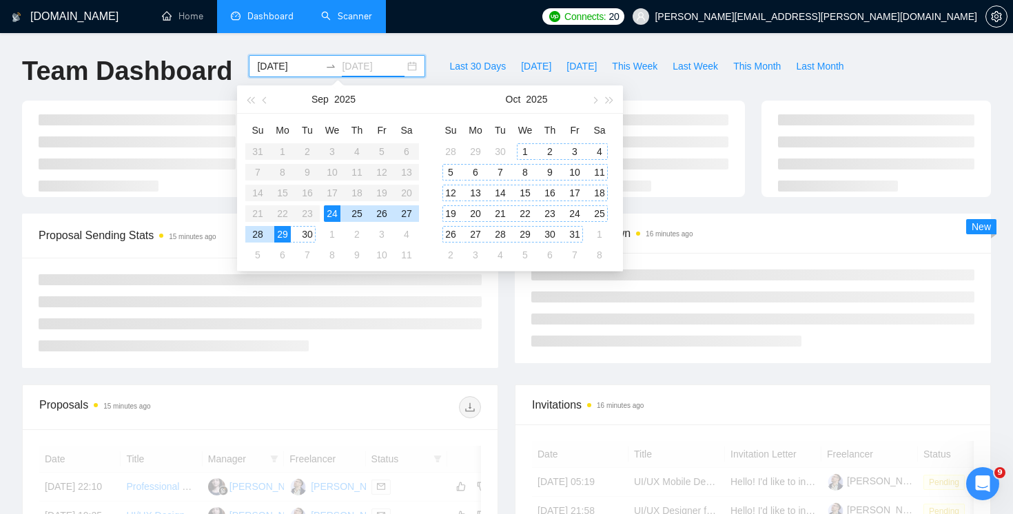
type input "2025-09-29"
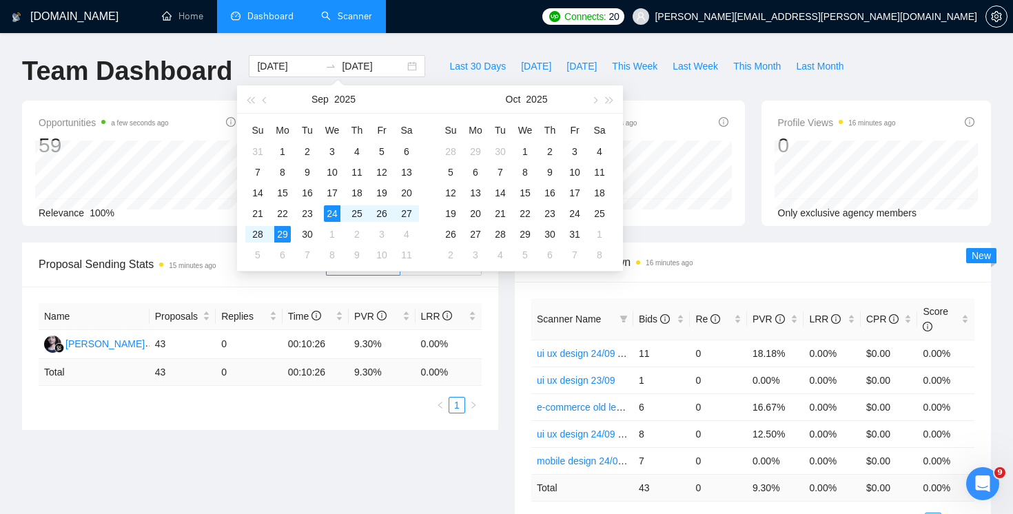
click at [507, 320] on div "Scanner Breakdown 16 minutes ago Scanner Name Bids Re PVR LRR CPR Score ui ux d…" at bounding box center [753, 394] width 493 height 303
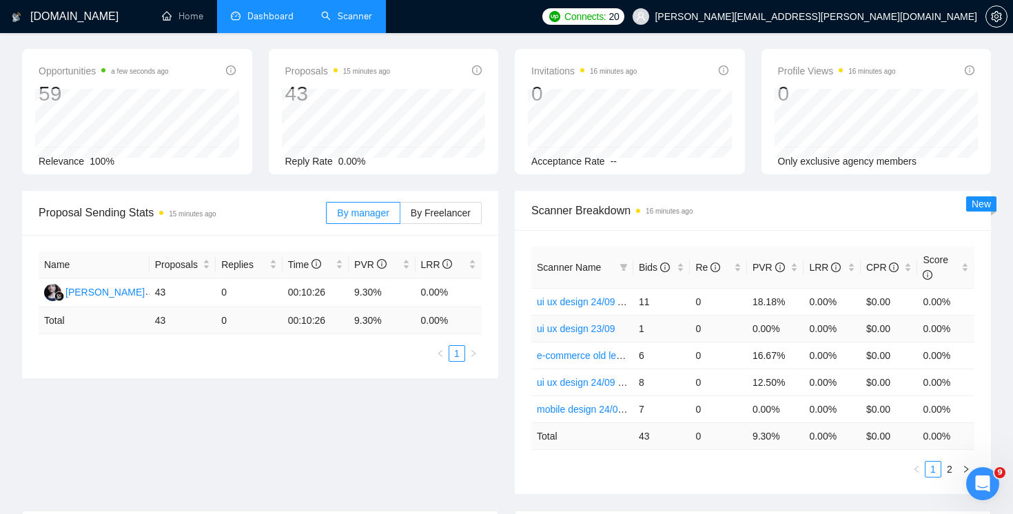
scroll to position [118, 0]
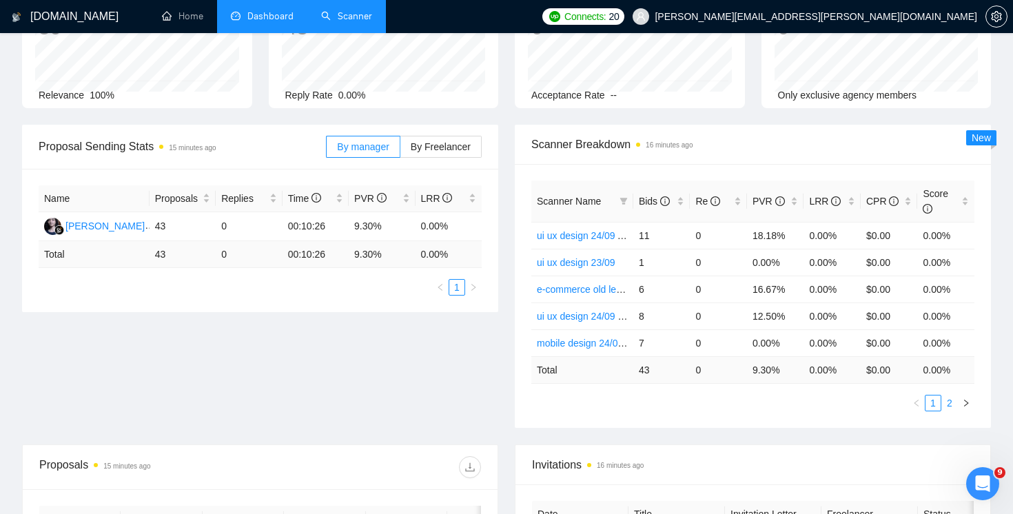
click at [947, 402] on link "2" at bounding box center [949, 403] width 15 height 15
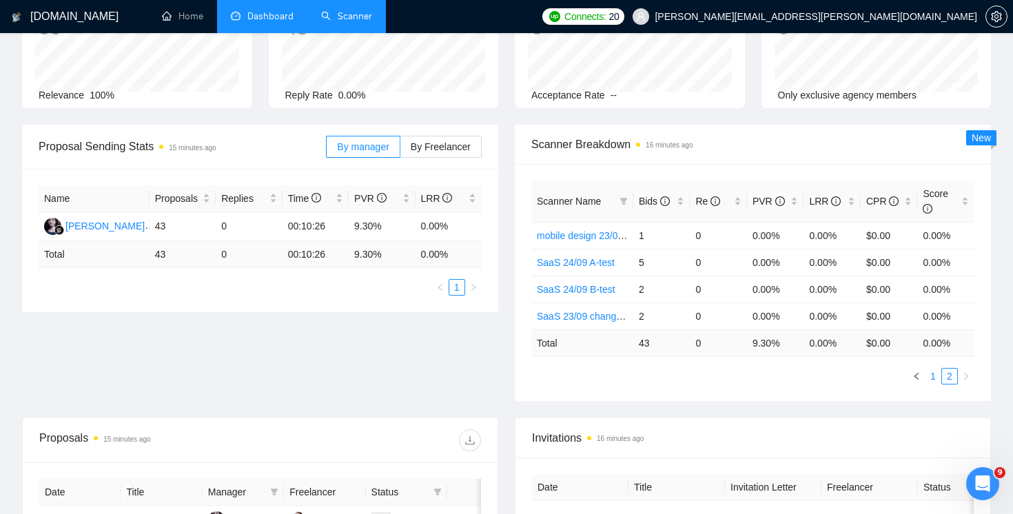
click at [934, 374] on link "1" at bounding box center [933, 376] width 15 height 15
